Goal: Find specific fact: Find specific fact

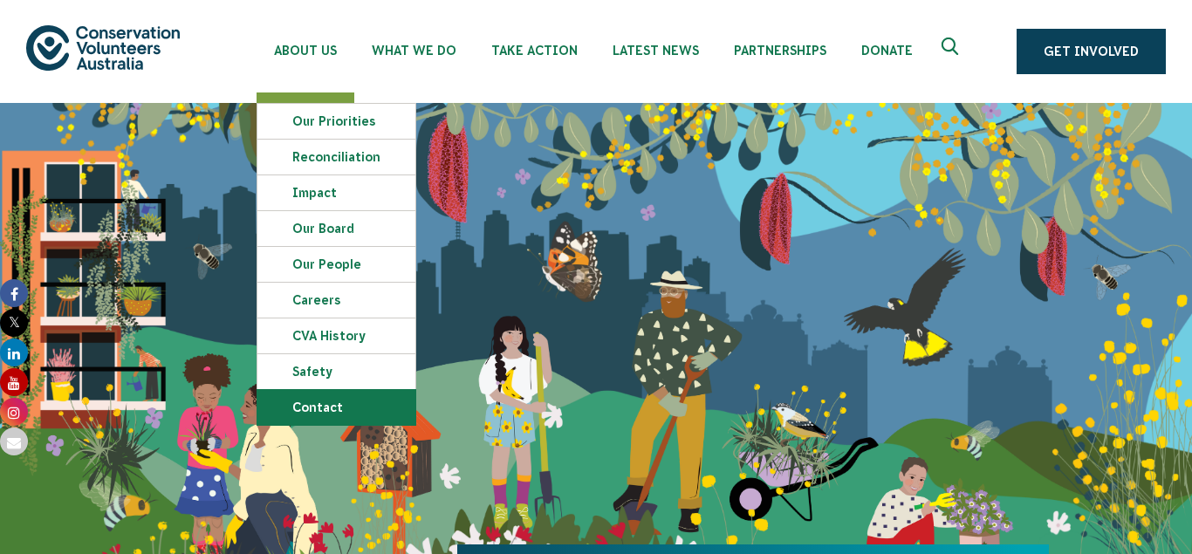
click at [314, 399] on link "Contact" at bounding box center [336, 407] width 158 height 35
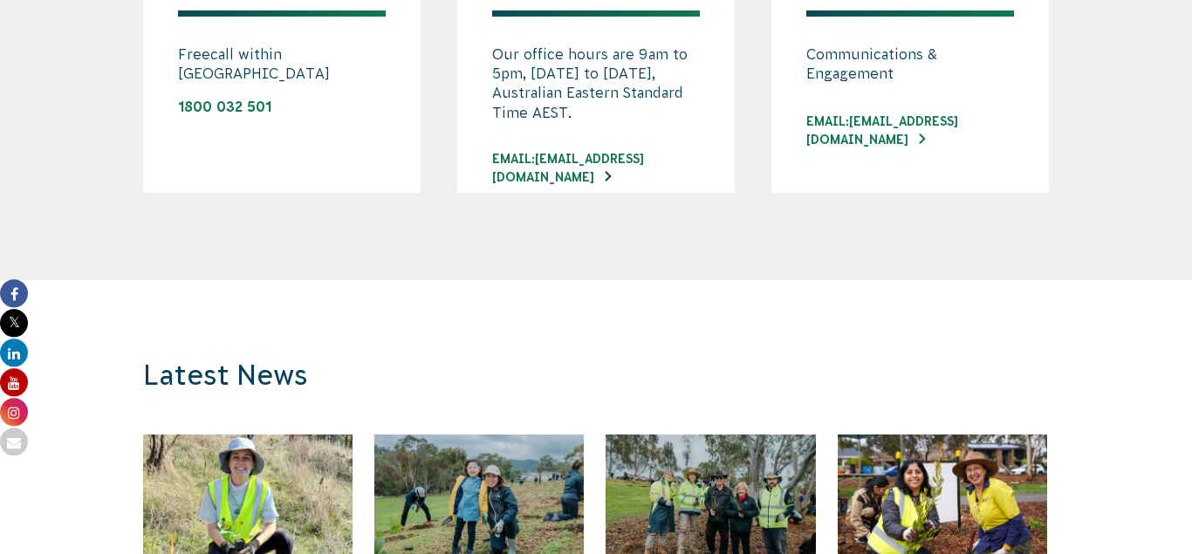
scroll to position [1424, 0]
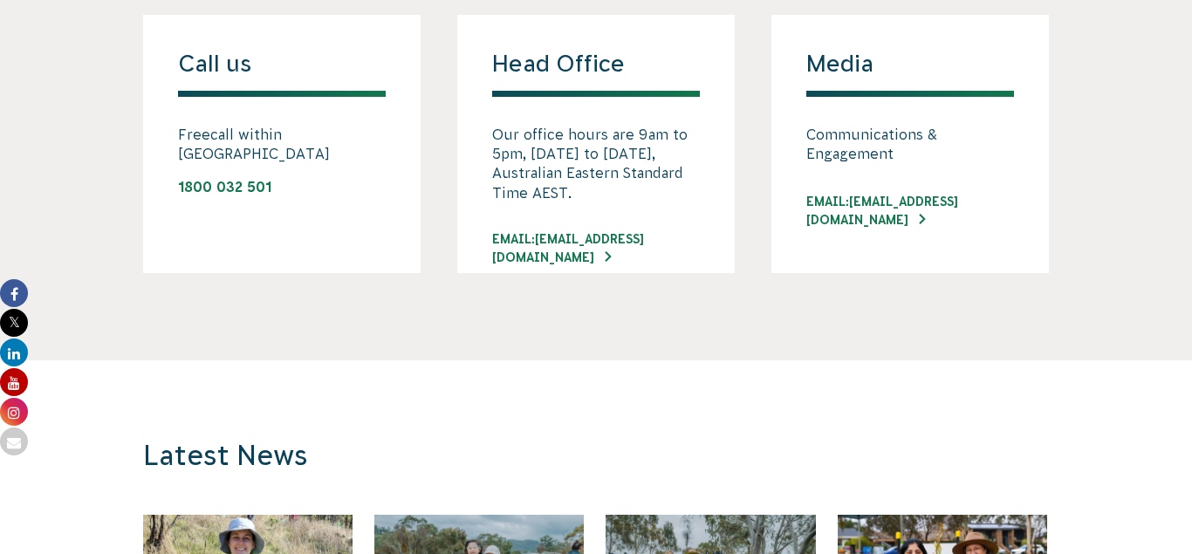
click at [607, 161] on p "Our office hours are 9am to 5pm, Monday to Friday, Australian Eastern Standard …" at bounding box center [596, 164] width 208 height 79
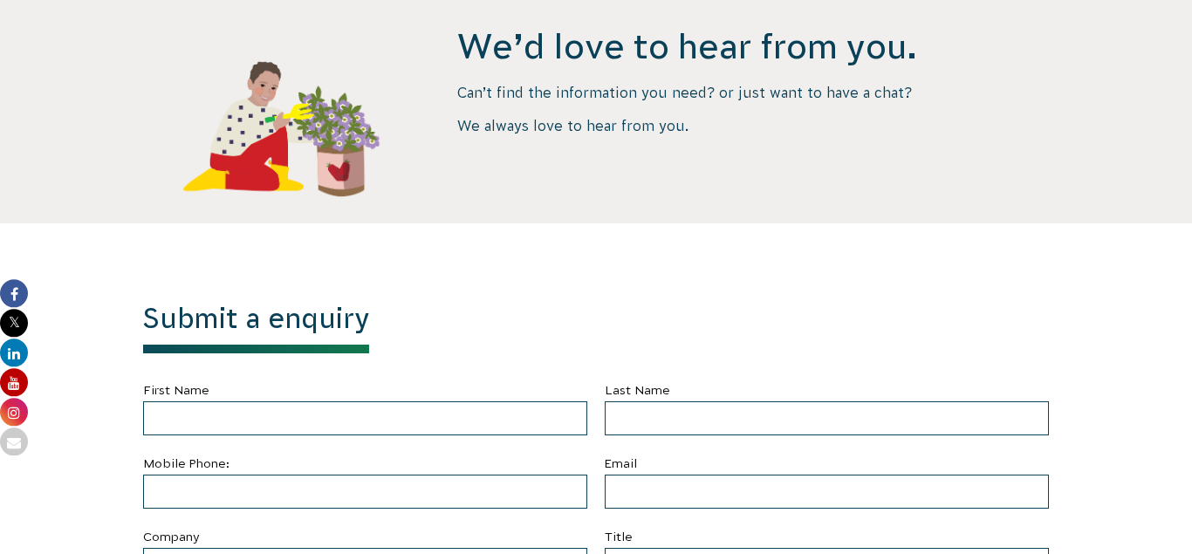
scroll to position [267, 0]
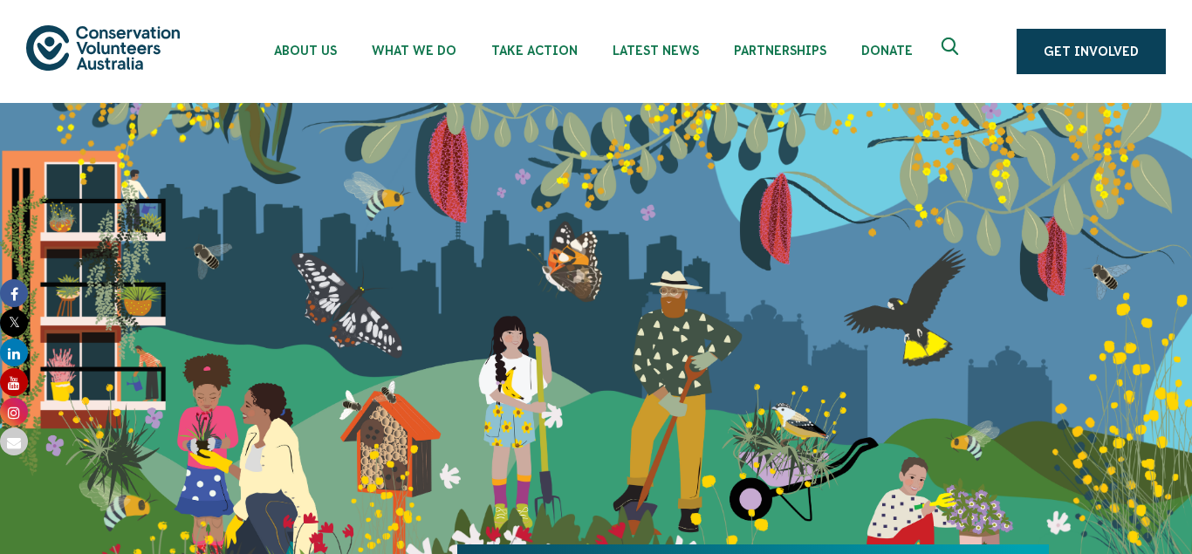
click at [949, 44] on icon "Expand search box" at bounding box center [952, 51] width 22 height 26
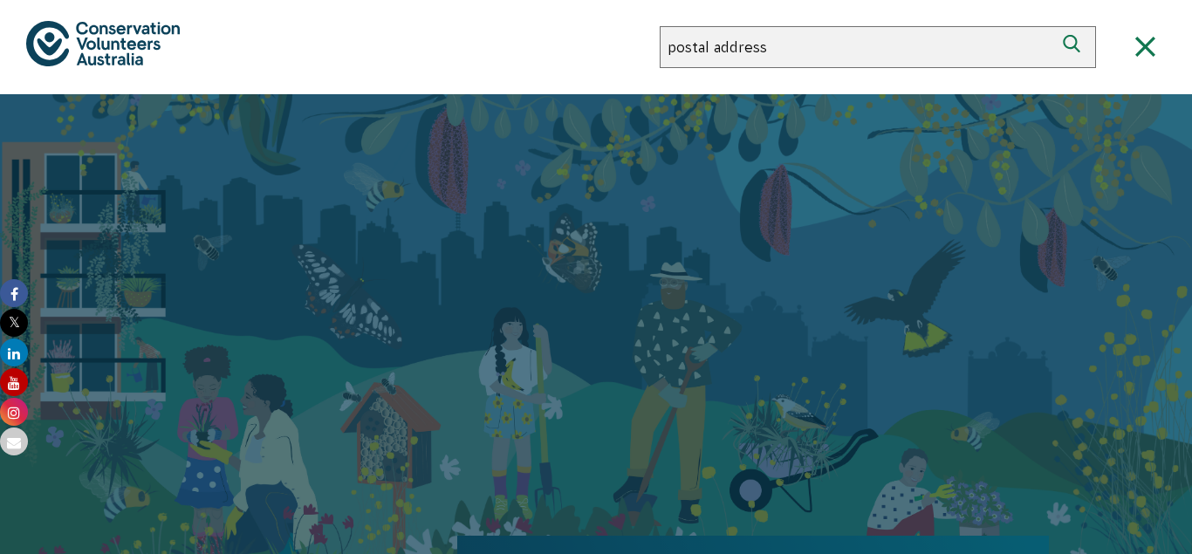
type input "postal address"
click at [1065, 38] on use "submit" at bounding box center [1071, 43] width 17 height 17
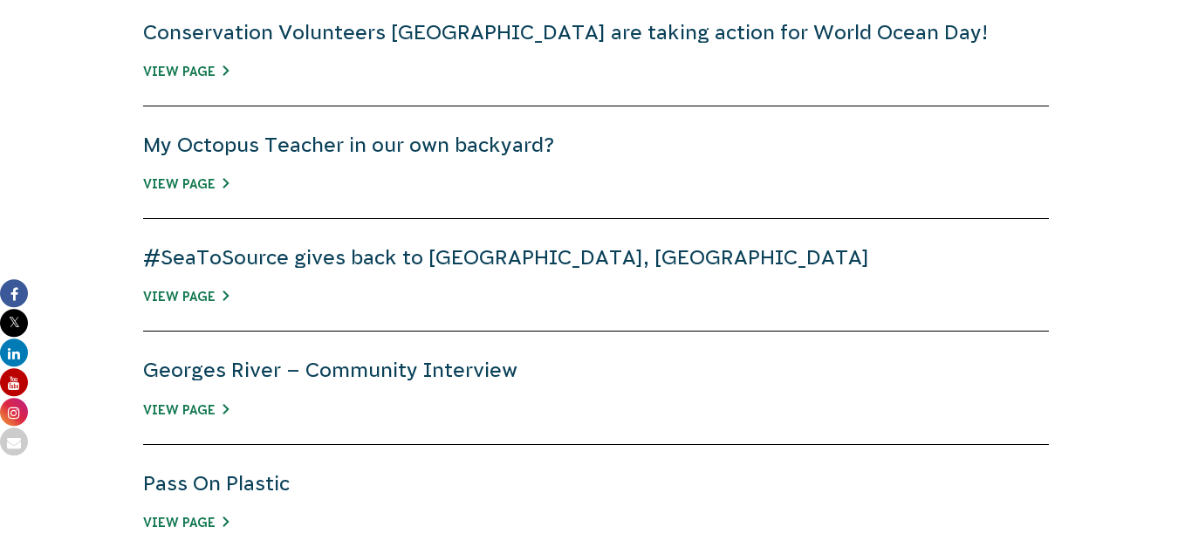
scroll to position [1157, 0]
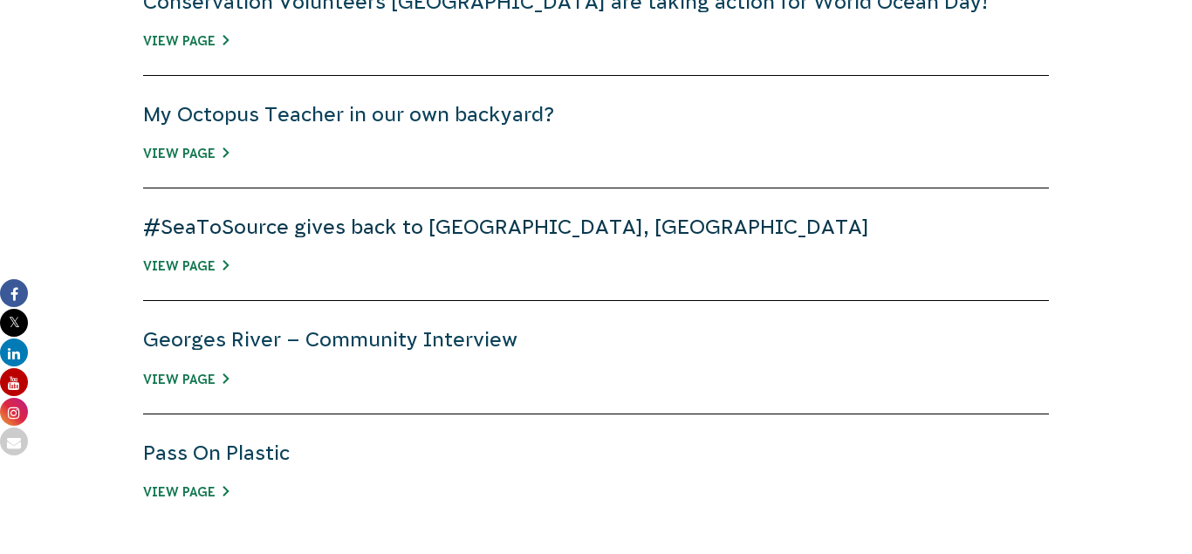
click at [445, 226] on link "#SeaToSource gives back to Georges River, NSW" at bounding box center [506, 226] width 726 height 23
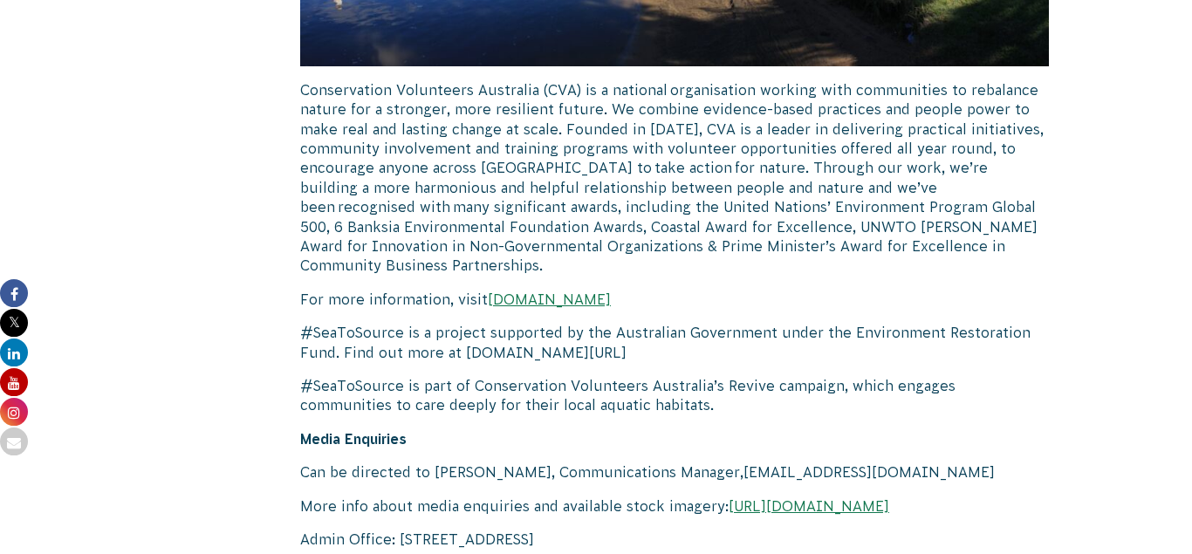
scroll to position [2492, 0]
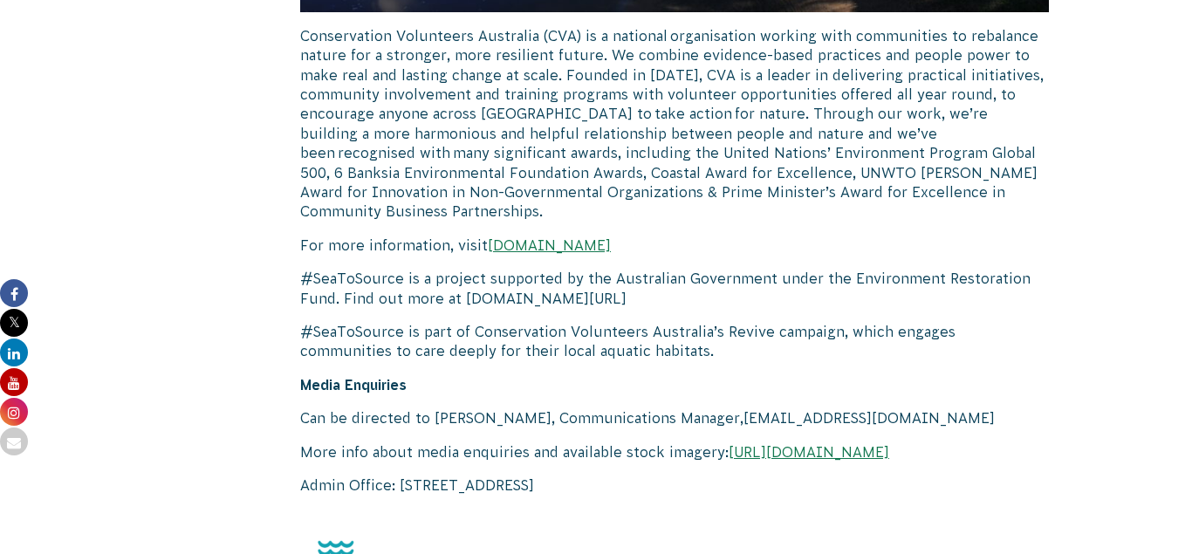
drag, startPoint x: 398, startPoint y: 381, endPoint x: 667, endPoint y: 382, distance: 268.7
click at [667, 475] on p "Admin Office: 728 Barkly Street, BALLARAT VIC 3350" at bounding box center [674, 484] width 749 height 19
copy p "728 Barkly Street, BALLARAT VIC 3350"
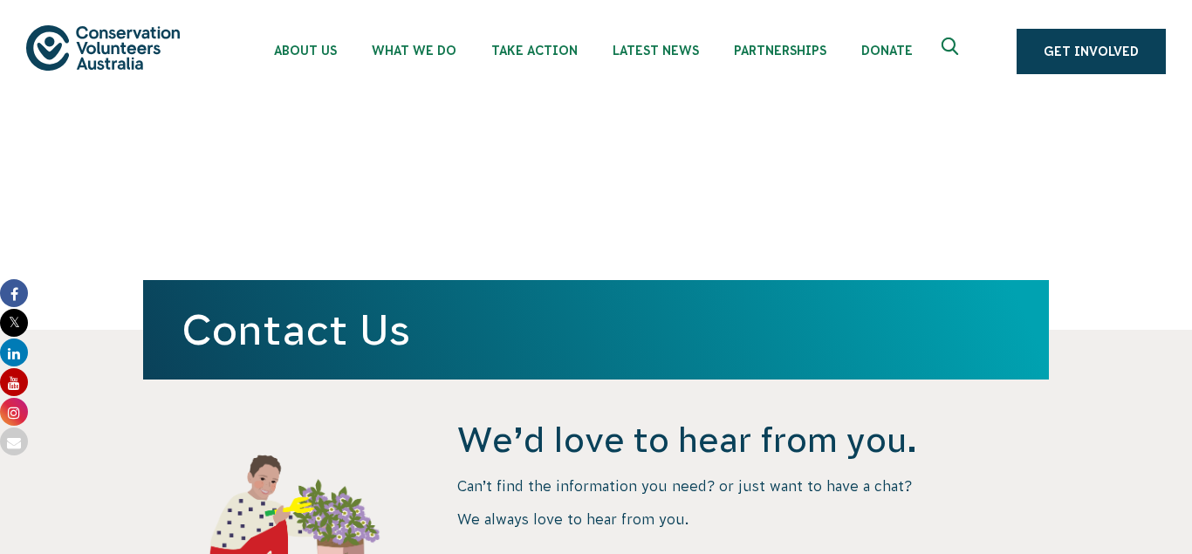
click at [549, 122] on div "Contact Us" at bounding box center [596, 216] width 906 height 227
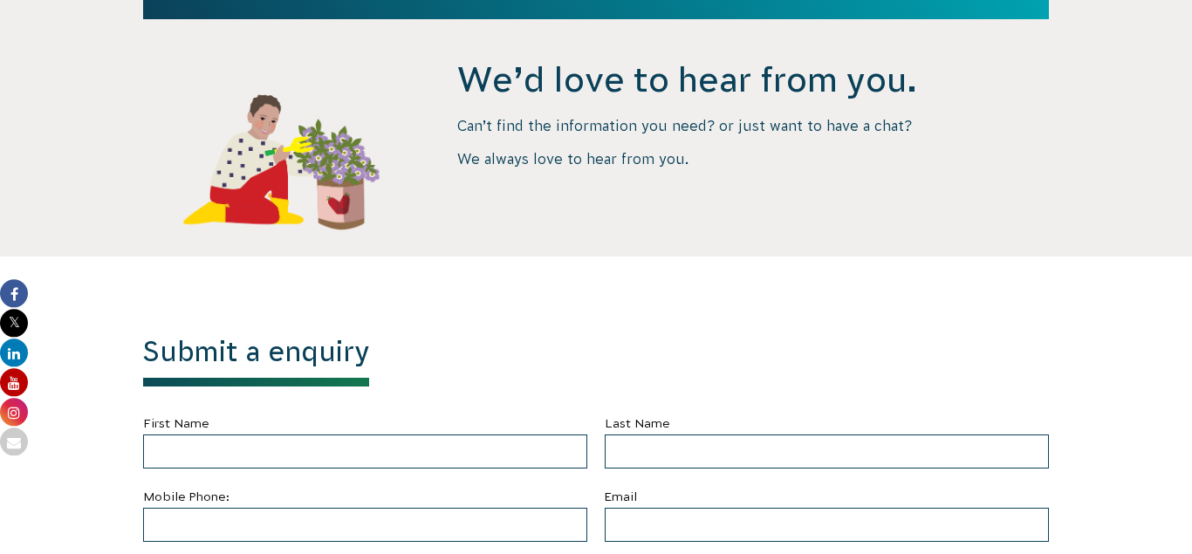
scroll to position [267, 0]
